Goal: Browse casually: Explore the website without a specific task or goal

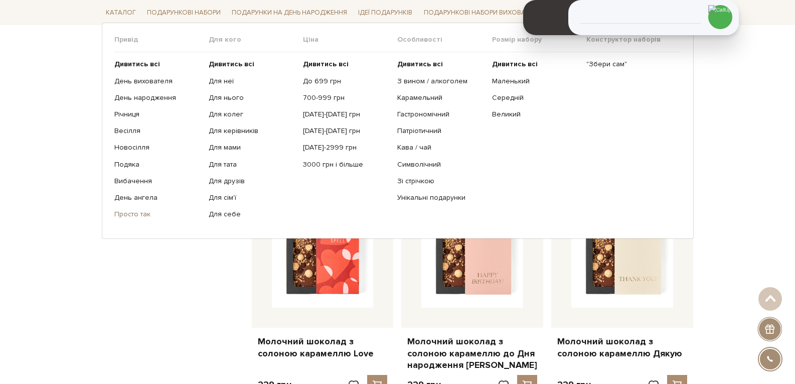
scroll to position [1204, 0]
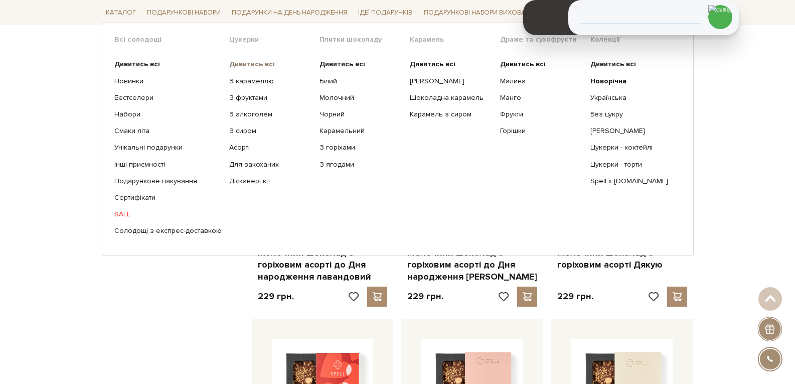
click at [238, 61] on b "Дивитись всі" at bounding box center [252, 64] width 46 height 9
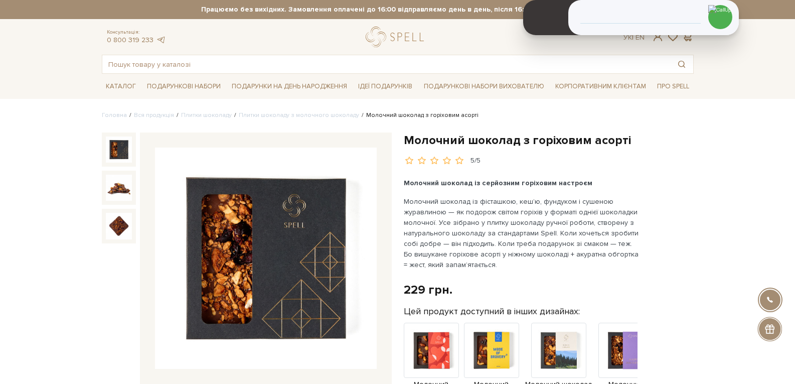
drag, startPoint x: 6, startPoint y: 77, endPoint x: 32, endPoint y: 75, distance: 26.7
click at [6, 77] on div "Каталог Всі солодощі Дивитись всі" at bounding box center [397, 86] width 795 height 25
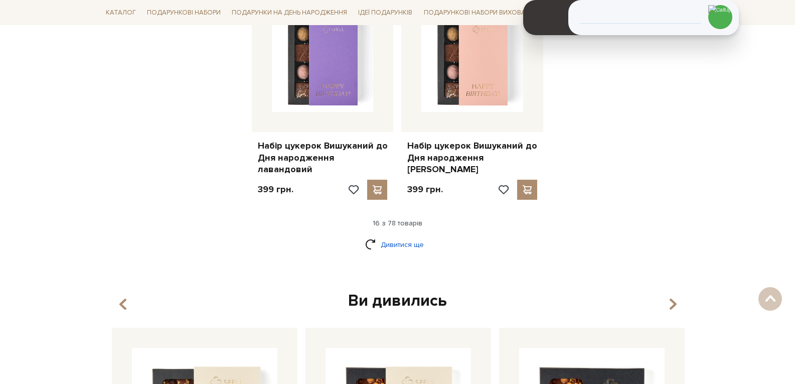
click at [424, 236] on link "Дивитися ще" at bounding box center [397, 245] width 65 height 18
click at [398, 236] on link "Дивитися ще" at bounding box center [397, 245] width 65 height 18
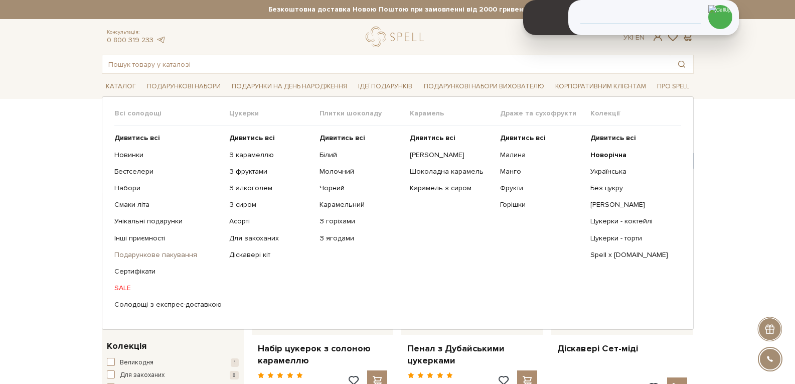
click at [157, 256] on link "Подарункове пакування" at bounding box center [167, 254] width 107 height 9
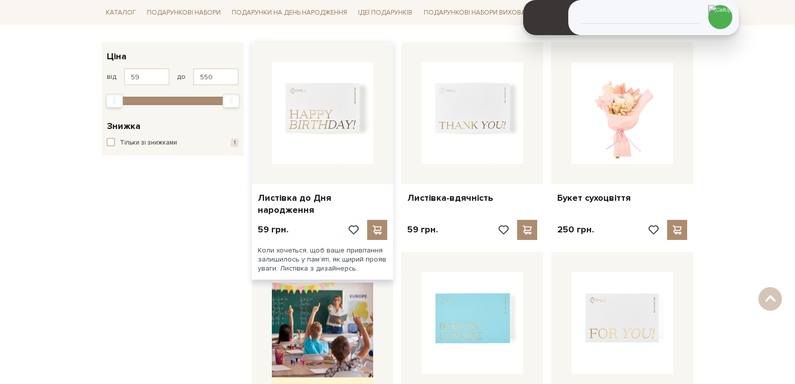
click at [323, 107] on img at bounding box center [323, 113] width 102 height 102
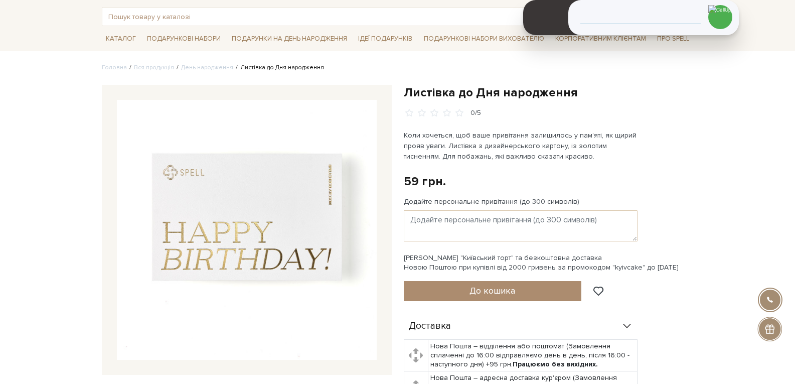
scroll to position [50, 0]
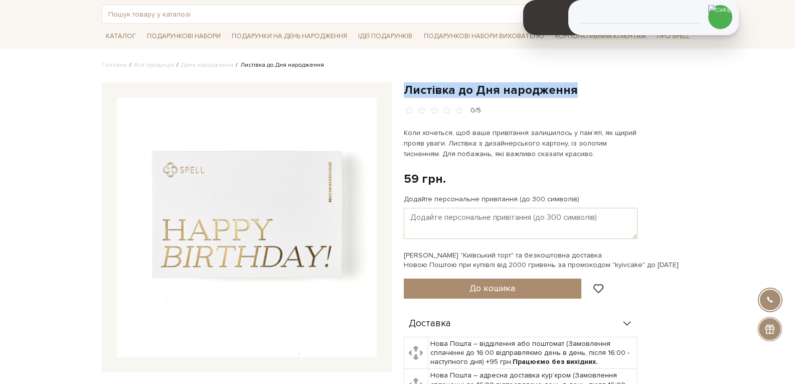
drag, startPoint x: 577, startPoint y: 89, endPoint x: 403, endPoint y: 91, distance: 173.7
click at [403, 91] on div "Листівка до Дня народження 0/5 Коли хочеться, щоб ваше привітання залишилось у …" at bounding box center [549, 304] width 302 height 445
copy h1 "Листівка до Дня народження"
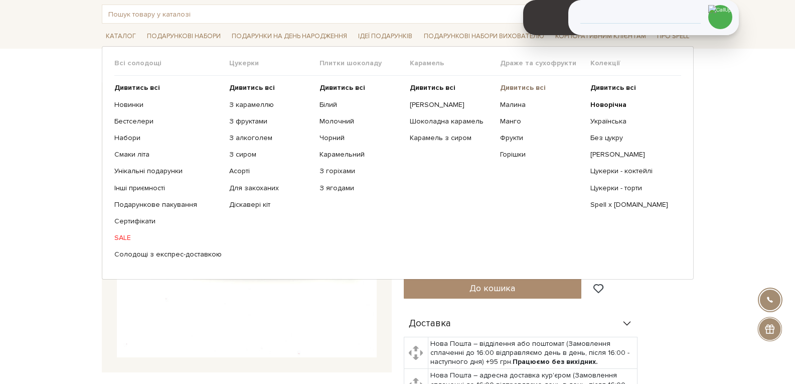
click at [528, 88] on b "Дивитись всі" at bounding box center [523, 87] width 46 height 9
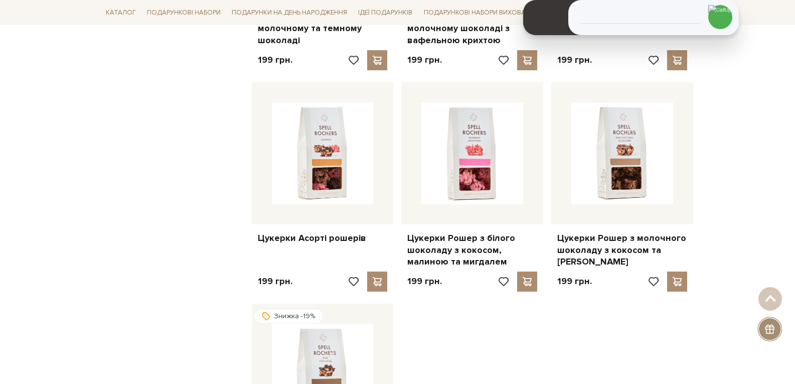
scroll to position [1113, 0]
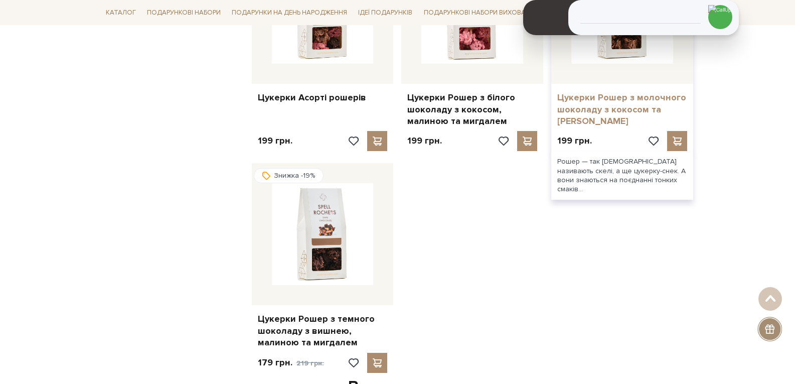
click at [615, 105] on link "Цукерки Рошер з молочного шоколаду з кокосом та [PERSON_NAME]" at bounding box center [623, 109] width 130 height 35
click at [593, 112] on link "Цукерки Рошер з молочного шоколаду з кокосом та [PERSON_NAME]" at bounding box center [623, 109] width 130 height 35
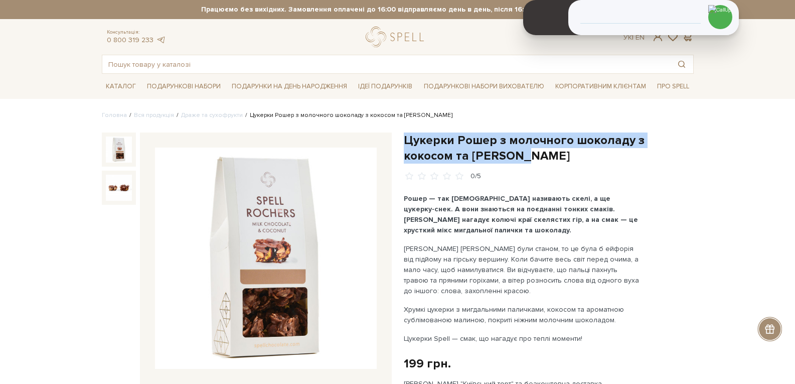
drag, startPoint x: 477, startPoint y: 159, endPoint x: 403, endPoint y: 137, distance: 77.3
copy h1 "Цукерки Рошер з молочного шоколаду з кокосом та [PERSON_NAME]"
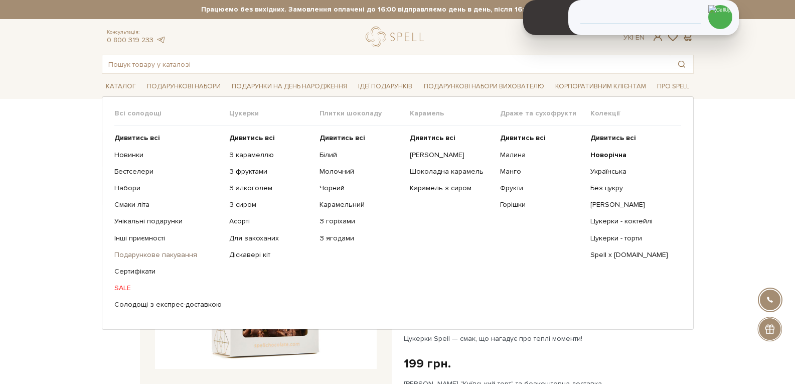
click at [174, 251] on link "Подарункове пакування" at bounding box center [167, 254] width 107 height 9
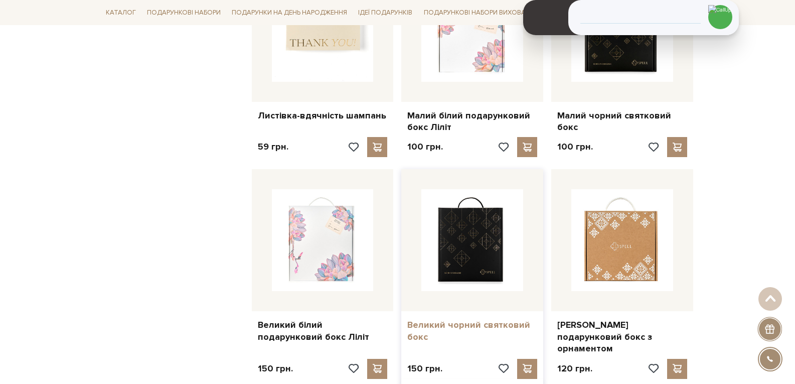
scroll to position [954, 0]
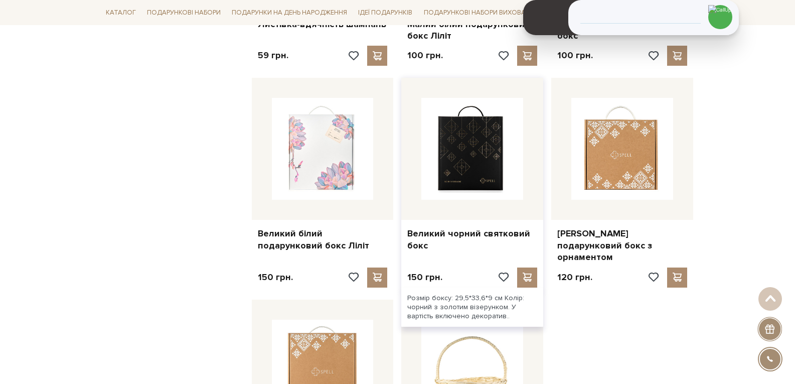
click at [461, 160] on img at bounding box center [473, 149] width 102 height 102
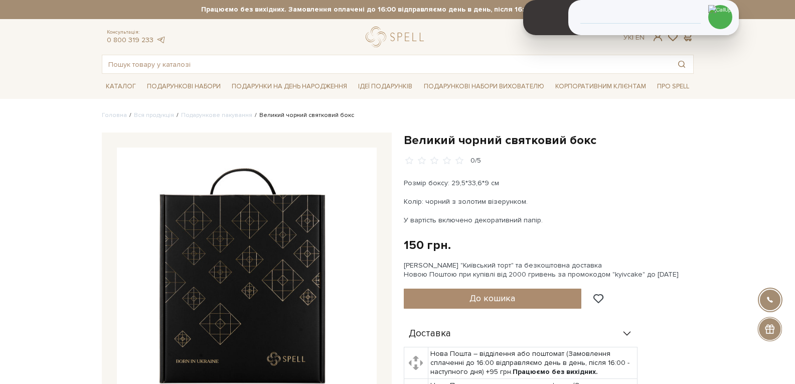
click at [406, 140] on div "Великий чорний святковий бокс 0/5 Розмір боксу: 29,5*33,6*9 см Колір: чорний з …" at bounding box center [549, 321] width 302 height 378
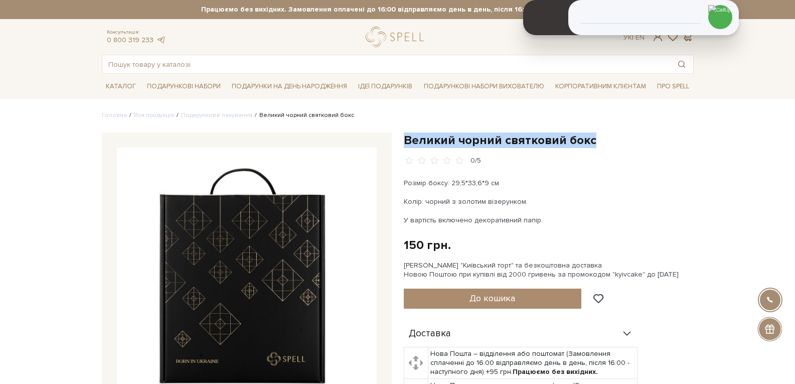
drag, startPoint x: 406, startPoint y: 140, endPoint x: 590, endPoint y: 142, distance: 184.2
click at [590, 142] on h1 "Великий чорний святковий бокс" at bounding box center [549, 140] width 290 height 16
copy h1 "Великий чорний святковий бокс"
